Goal: Obtain resource: Download file/media

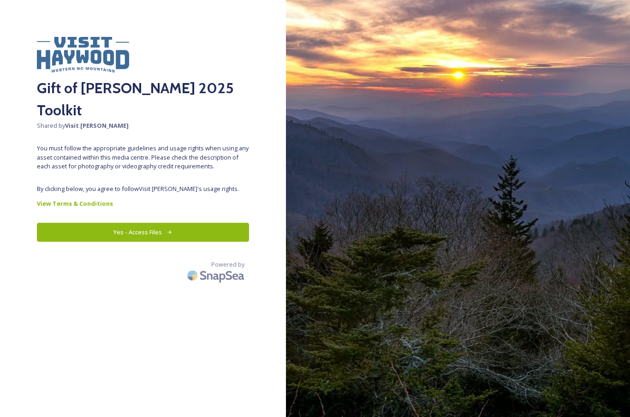
click at [172, 223] on button "Yes - Access Files" at bounding box center [143, 232] width 212 height 19
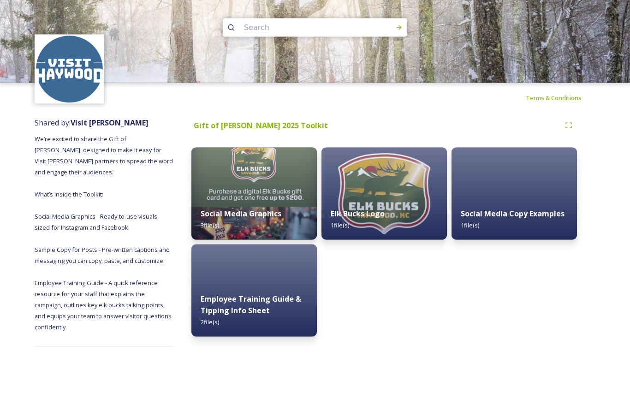
scroll to position [32, 0]
click at [227, 294] on strong "Employee Training Guide & Tipping Info Sheet" at bounding box center [251, 305] width 101 height 22
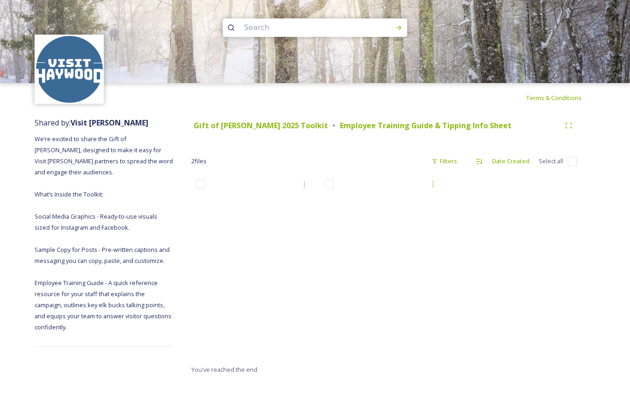
scroll to position [37, 0]
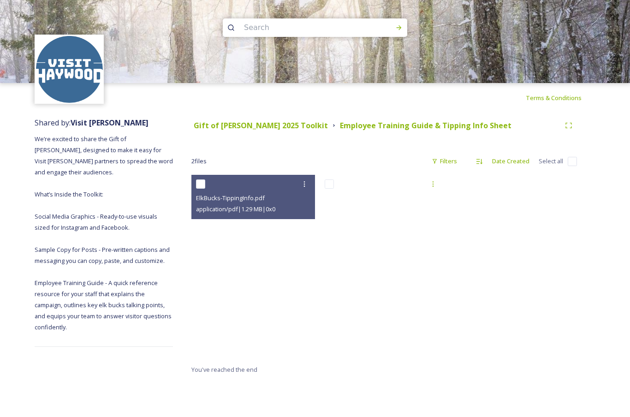
click at [273, 192] on div "ElkBucks-TippingInfo.pdf" at bounding box center [254, 197] width 117 height 11
click at [247, 194] on span "ElkBucks-TippingInfo.pdf" at bounding box center [230, 198] width 69 height 8
click at [305, 180] on icon at bounding box center [304, 183] width 7 height 7
click at [301, 200] on span "View File" at bounding box center [291, 204] width 24 height 9
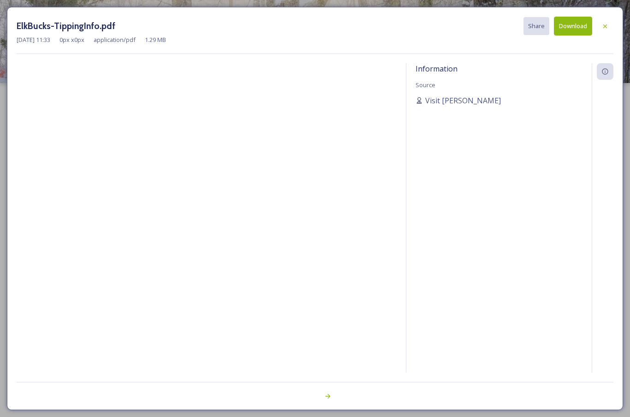
click at [608, 18] on div at bounding box center [605, 26] width 17 height 17
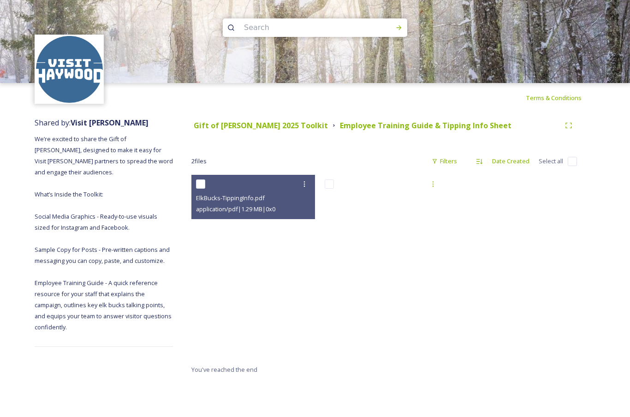
click at [328, 179] on input "checkbox" at bounding box center [329, 183] width 9 height 9
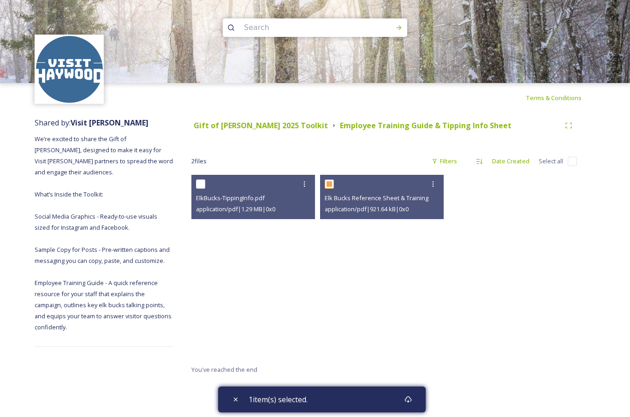
click at [328, 179] on input "checkbox" at bounding box center [329, 183] width 9 height 9
checkbox input "false"
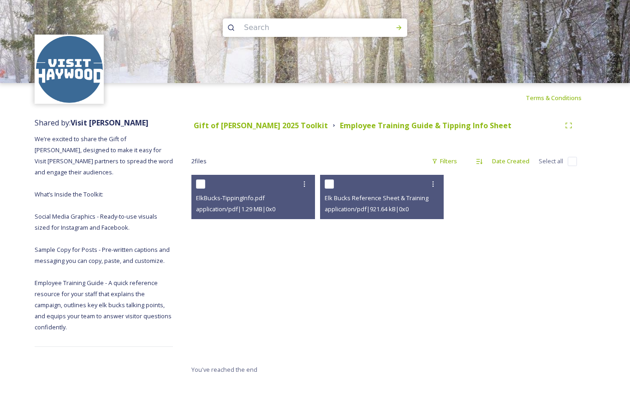
click at [433, 181] on icon at bounding box center [433, 184] width 1 height 6
click at [429, 200] on span "View File" at bounding box center [420, 204] width 24 height 9
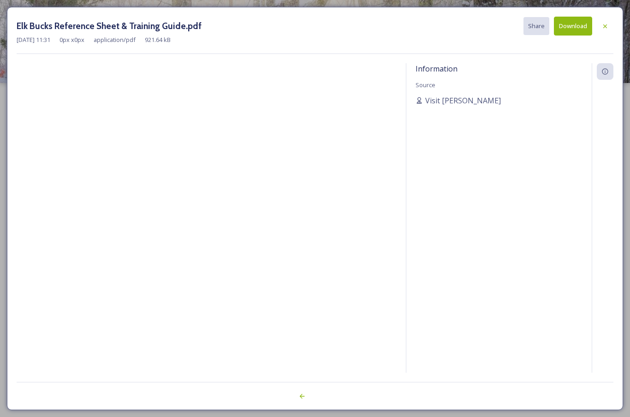
click at [612, 24] on div at bounding box center [605, 26] width 17 height 17
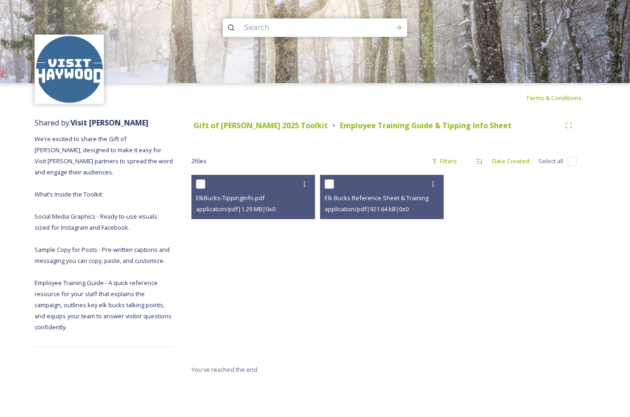
click at [436, 180] on icon at bounding box center [432, 183] width 7 height 7
click at [434, 195] on div "View File" at bounding box center [422, 204] width 37 height 18
